Goal: Find contact information: Find contact information

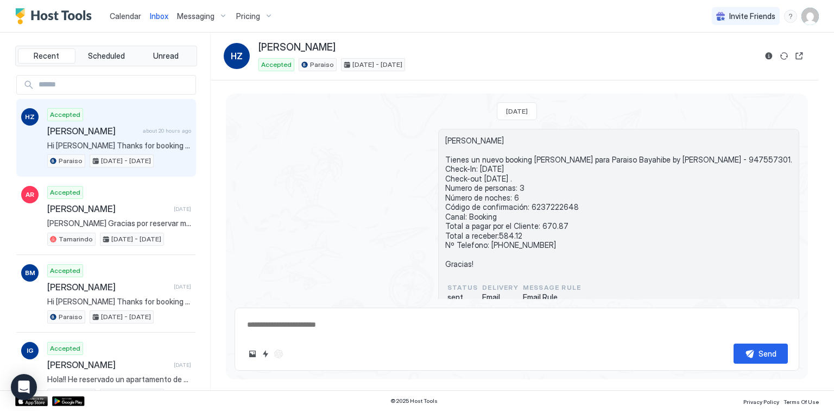
scroll to position [111, 0]
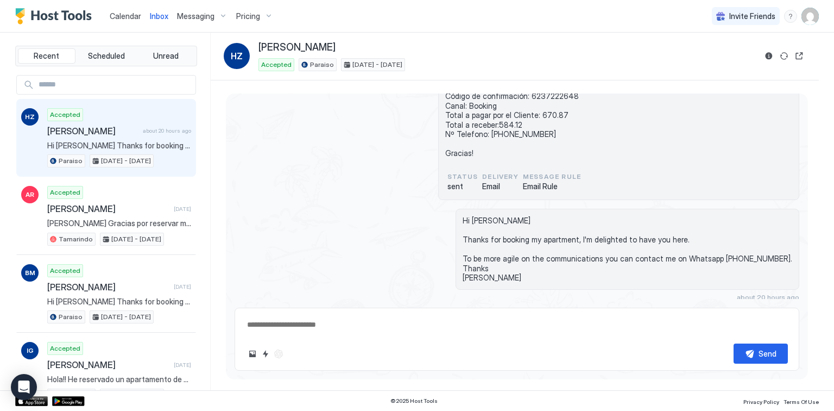
drag, startPoint x: 0, startPoint y: 0, endPoint x: 130, endPoint y: 14, distance: 131.1
click at [130, 14] on span "Calendar" at bounding box center [125, 15] width 31 height 9
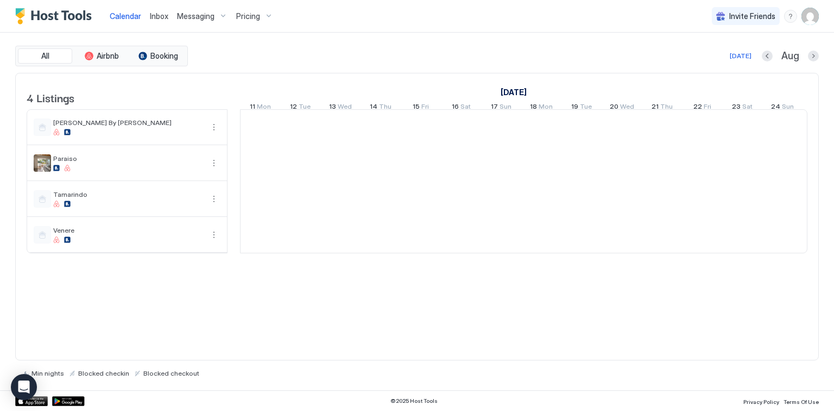
scroll to position [0, 603]
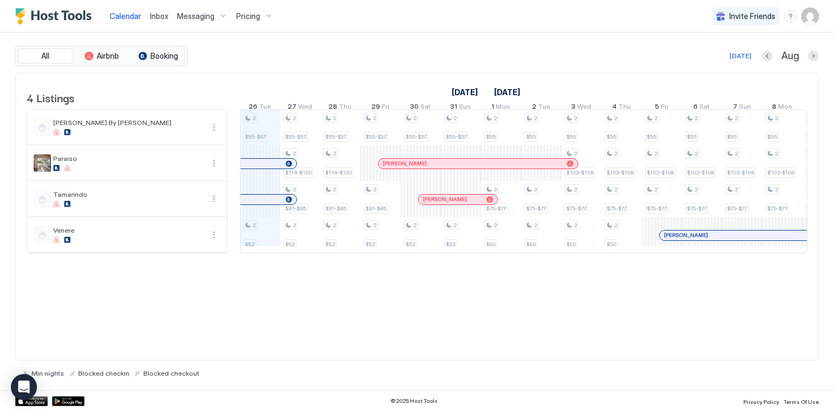
click at [156, 15] on span "Inbox" at bounding box center [159, 15] width 18 height 9
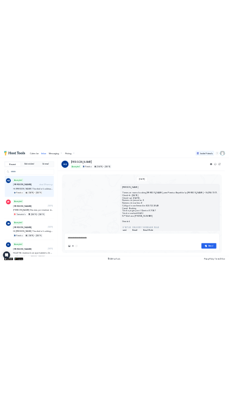
scroll to position [111, 0]
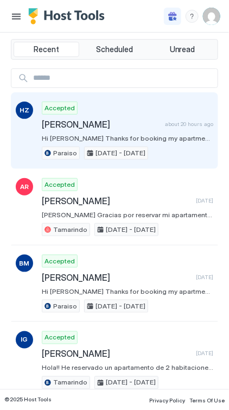
click at [73, 128] on span "[PERSON_NAME]" at bounding box center [101, 124] width 119 height 11
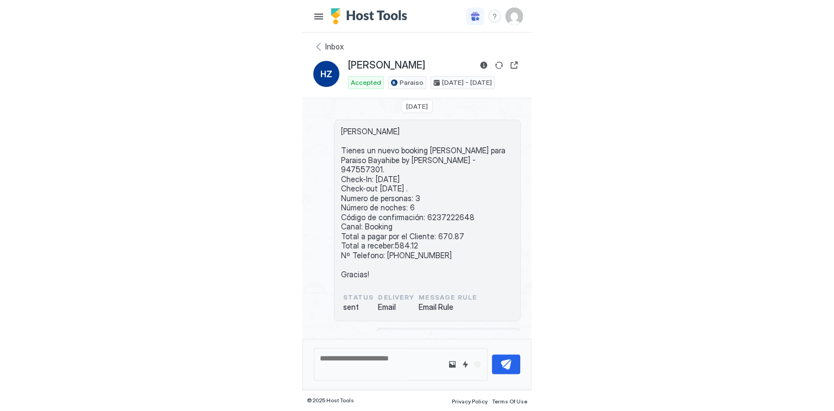
scroll to position [0, 0]
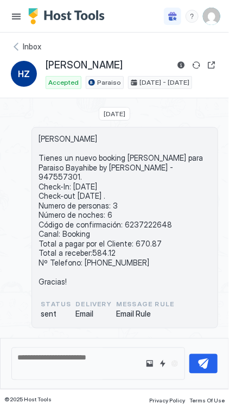
click at [141, 212] on span "[PERSON_NAME] Tienes un nuevo booking [PERSON_NAME] para Paraiso Bayahibe by [P…" at bounding box center [125, 210] width 173 height 152
copy span "6237222648"
drag, startPoint x: 181, startPoint y: 156, endPoint x: 135, endPoint y: 158, distance: 45.6
click at [135, 158] on span "[PERSON_NAME] Tienes un nuevo booking [PERSON_NAME] para Paraiso Bayahibe by [P…" at bounding box center [125, 210] width 173 height 152
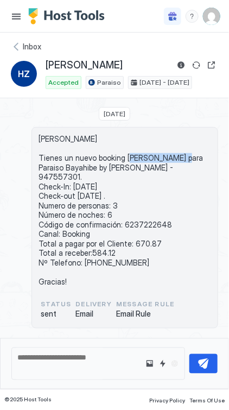
copy span "[PERSON_NAME]"
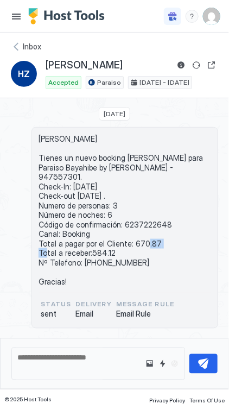
drag, startPoint x: 152, startPoint y: 232, endPoint x: 130, endPoint y: 234, distance: 21.7
click at [130, 234] on span "[PERSON_NAME] Tienes un nuevo booking [PERSON_NAME] para Paraiso Bayahibe by [P…" at bounding box center [125, 210] width 173 height 152
copy span "670.87"
drag, startPoint x: 142, startPoint y: 252, endPoint x: 81, endPoint y: 251, distance: 60.8
click at [81, 251] on span "[PERSON_NAME] Tienes un nuevo booking [PERSON_NAME] para Paraiso Bayahibe by [P…" at bounding box center [125, 210] width 173 height 152
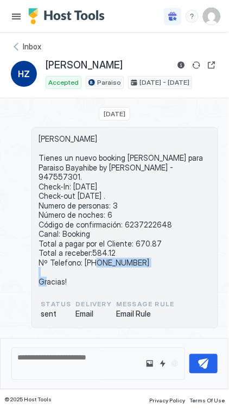
copy span "[PHONE_NUMBER]"
